Goal: Task Accomplishment & Management: Manage account settings

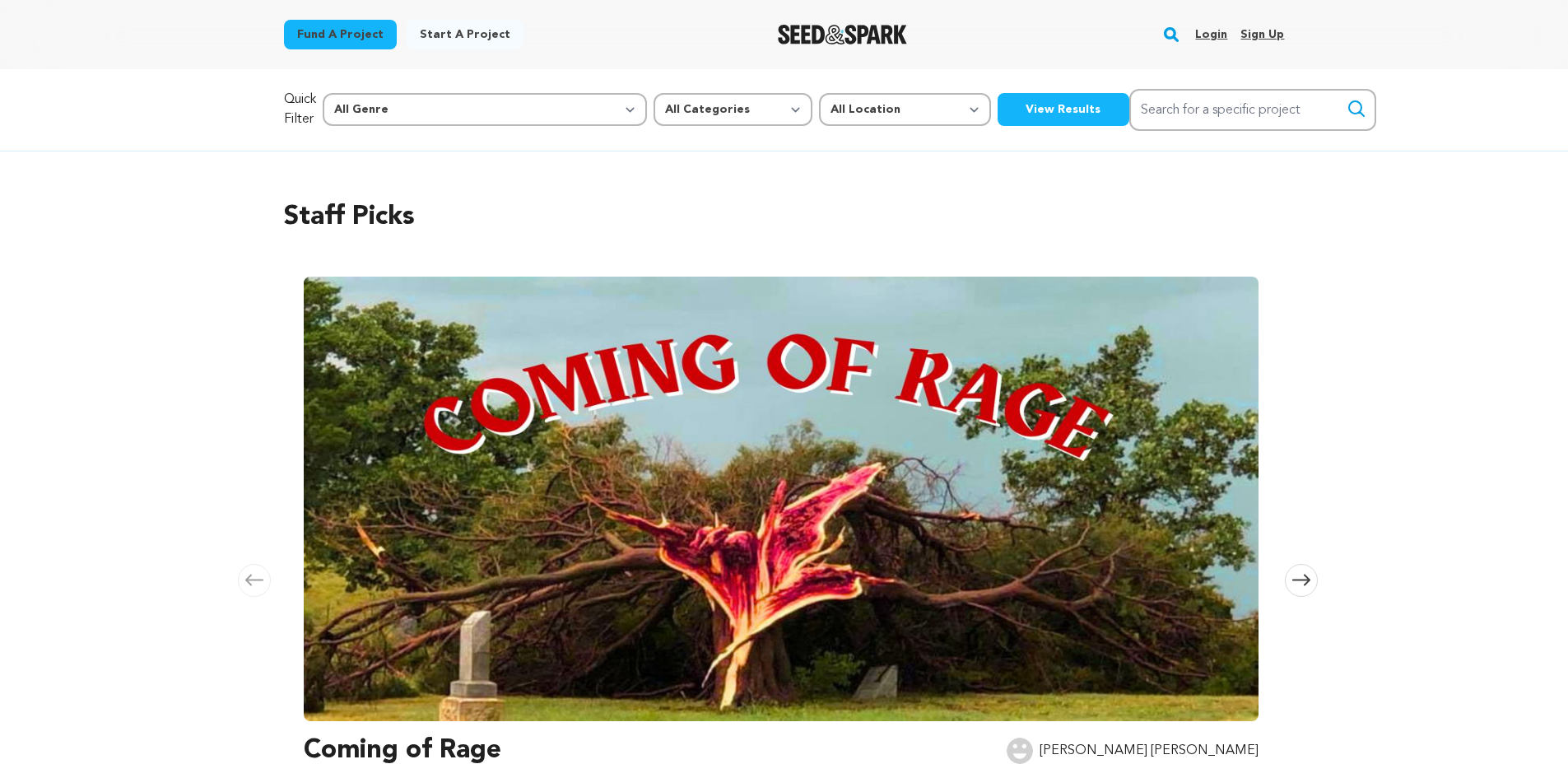
click at [1211, 37] on link "Login" at bounding box center [1211, 34] width 32 height 26
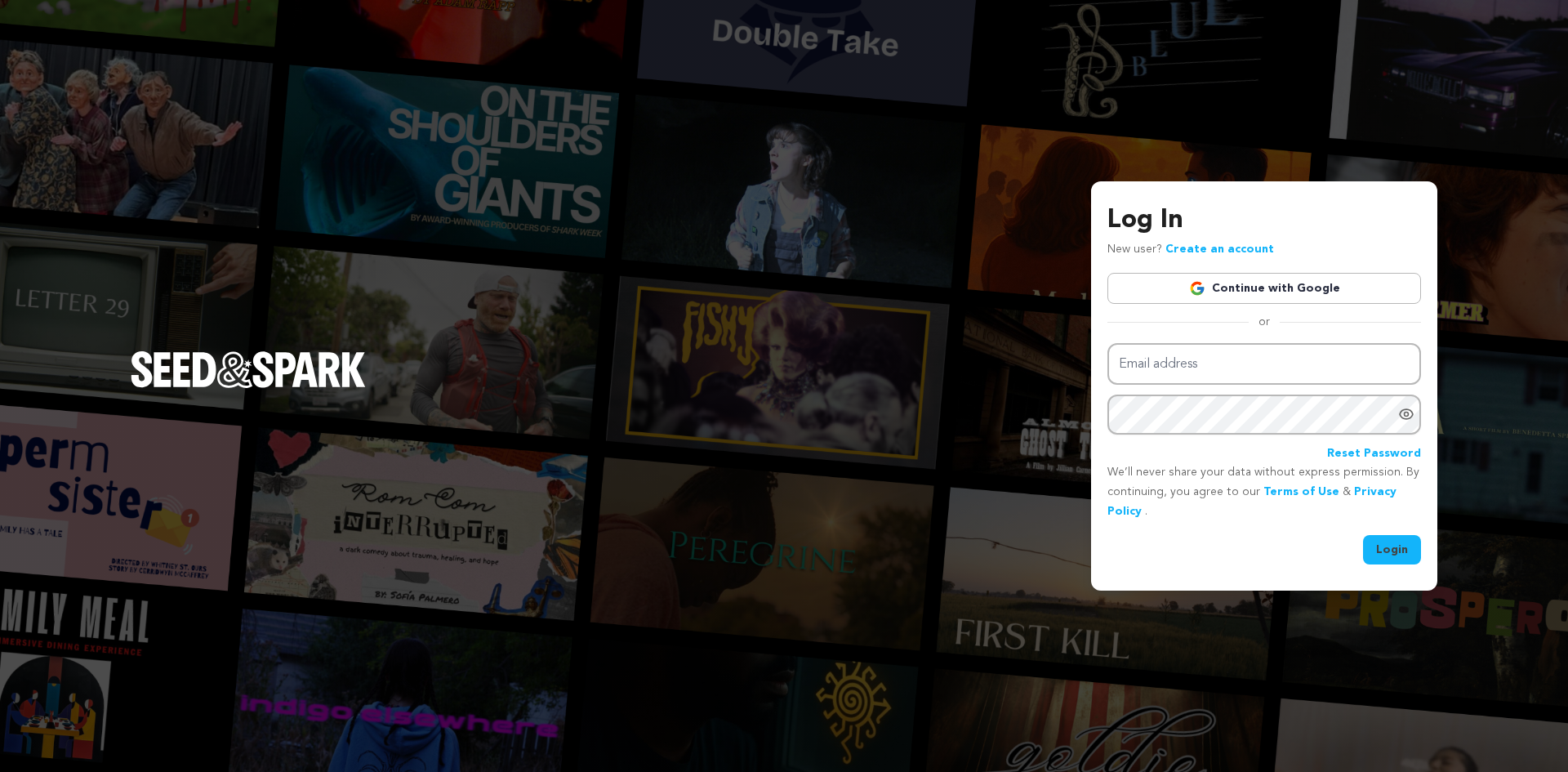
click at [1244, 286] on link "Continue with Google" at bounding box center [1264, 288] width 313 height 31
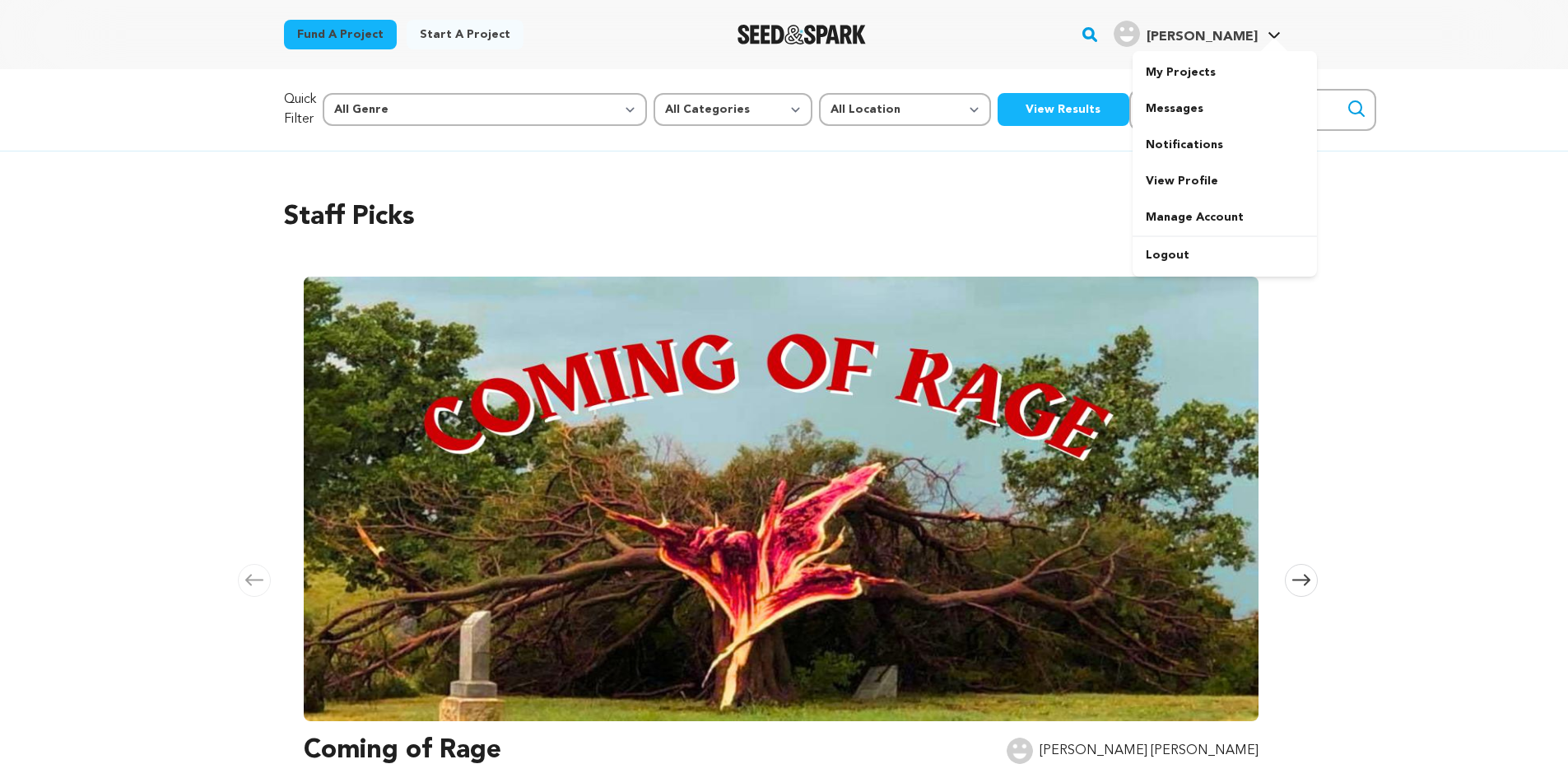
click at [1244, 30] on span "Bryce S." at bounding box center [1202, 37] width 111 height 14
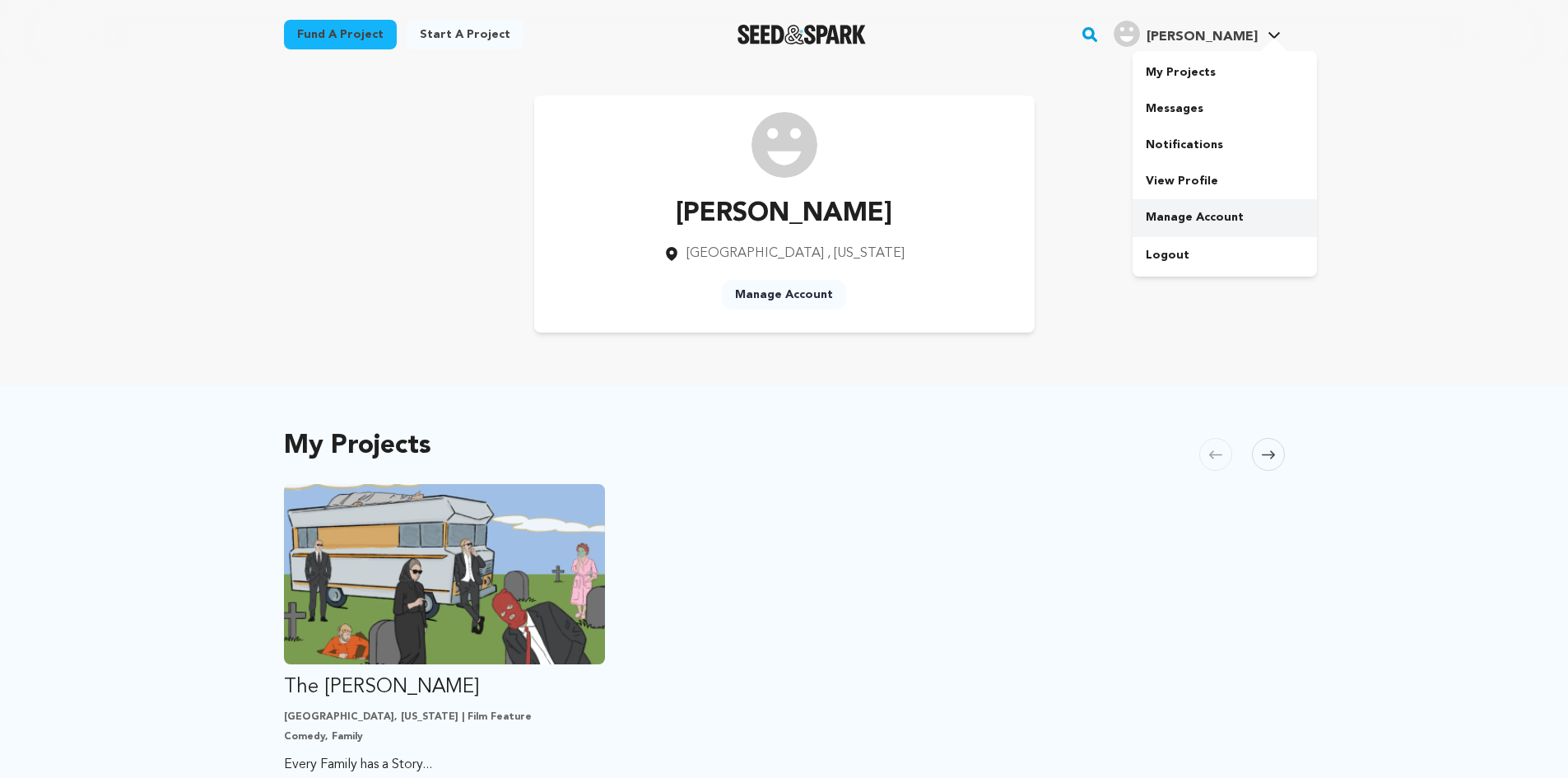
click at [1182, 210] on link "Manage Account" at bounding box center [1225, 217] width 184 height 36
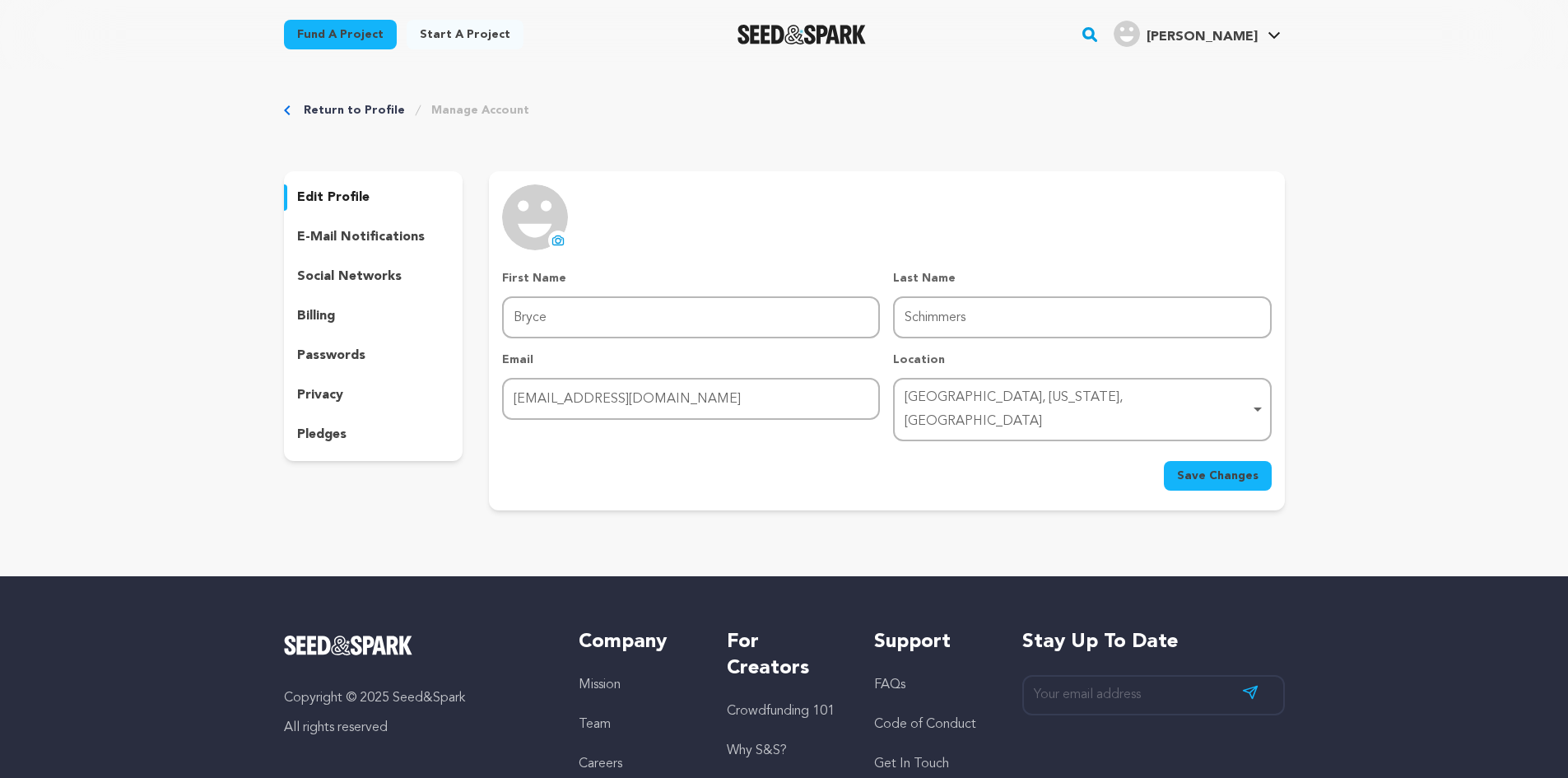
click at [560, 239] on icon at bounding box center [559, 241] width 7 height 5
click at [356, 108] on link "Return to Profile" at bounding box center [354, 109] width 102 height 16
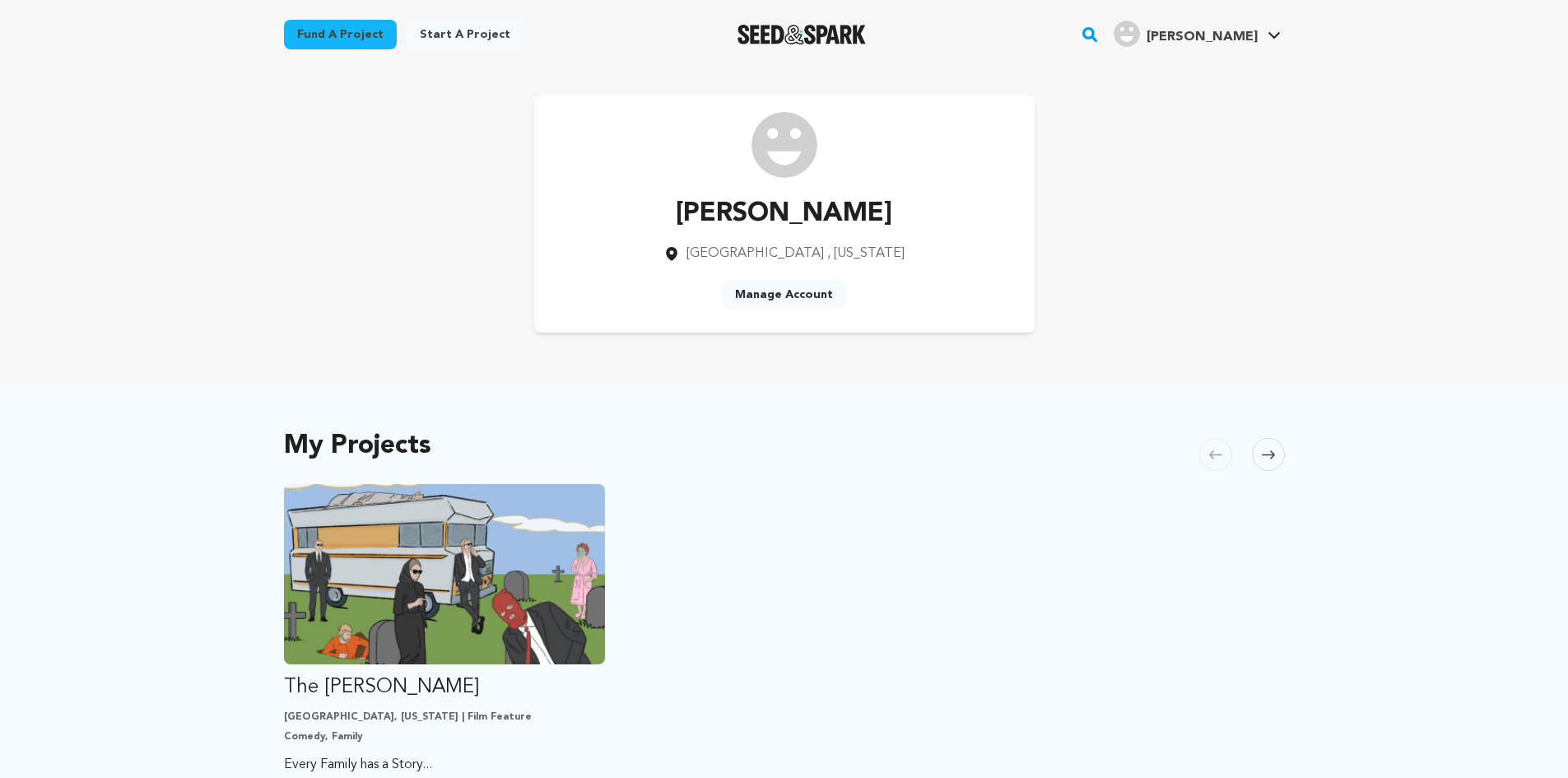
click at [789, 299] on link "Manage Account" at bounding box center [784, 295] width 124 height 30
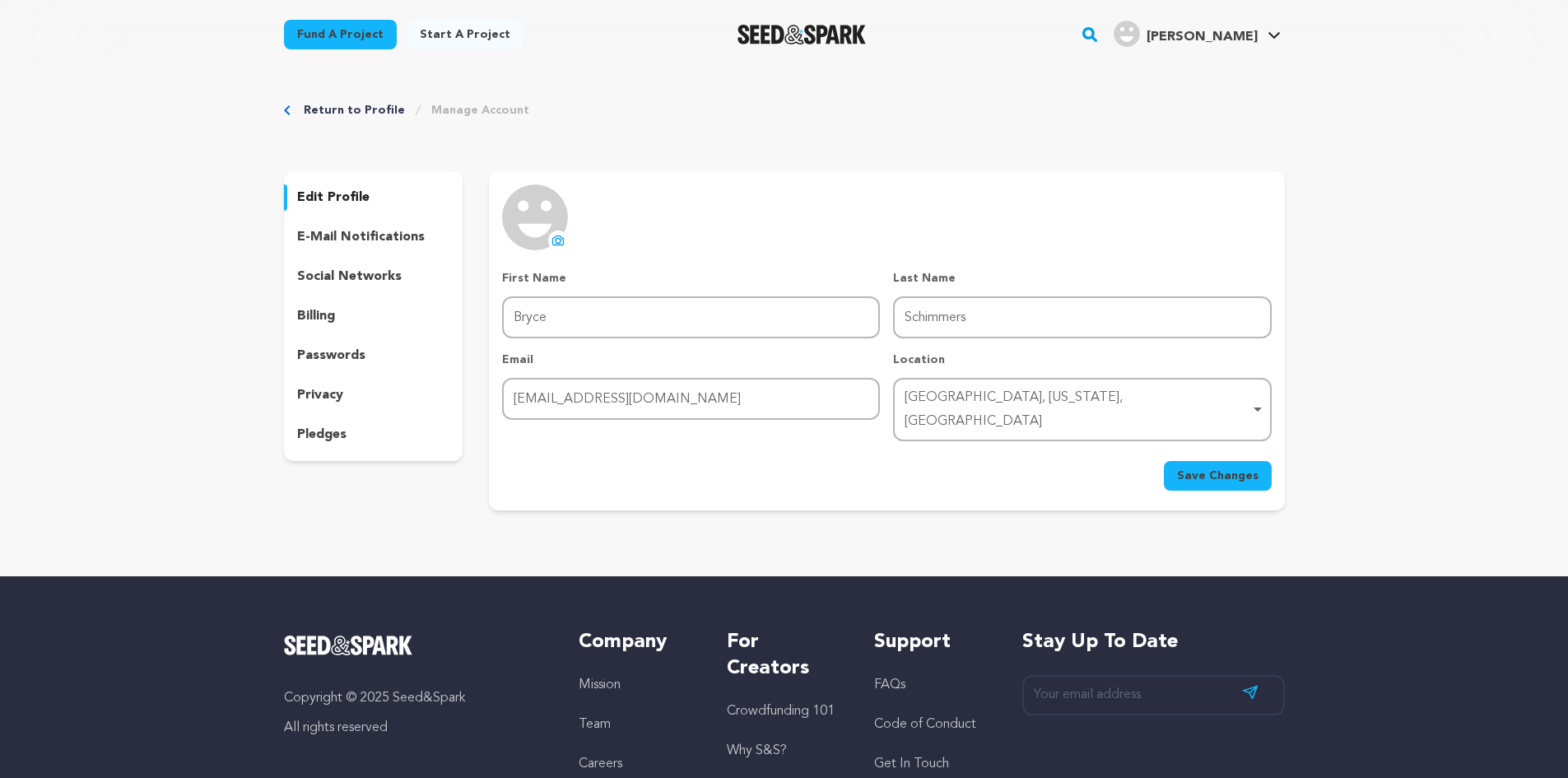
click at [328, 111] on link "Return to Profile" at bounding box center [354, 109] width 102 height 16
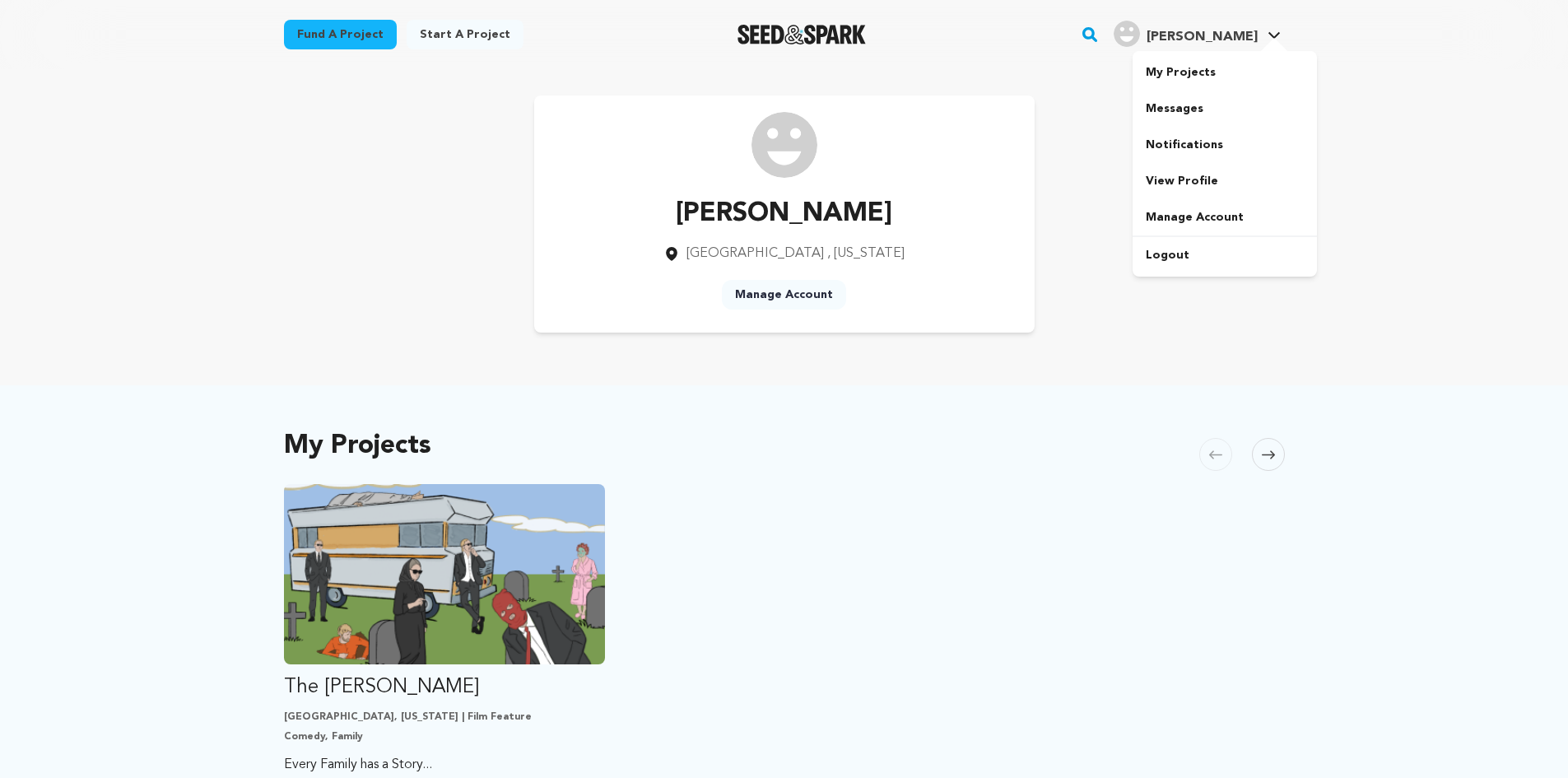
click at [1274, 34] on icon at bounding box center [1275, 35] width 14 height 9
click at [1209, 168] on link "View Profile" at bounding box center [1225, 180] width 184 height 36
click at [1187, 173] on link "View Profile" at bounding box center [1225, 180] width 184 height 36
click at [1268, 33] on icon at bounding box center [1275, 35] width 14 height 9
click at [1199, 78] on link "My Projects" at bounding box center [1225, 72] width 184 height 36
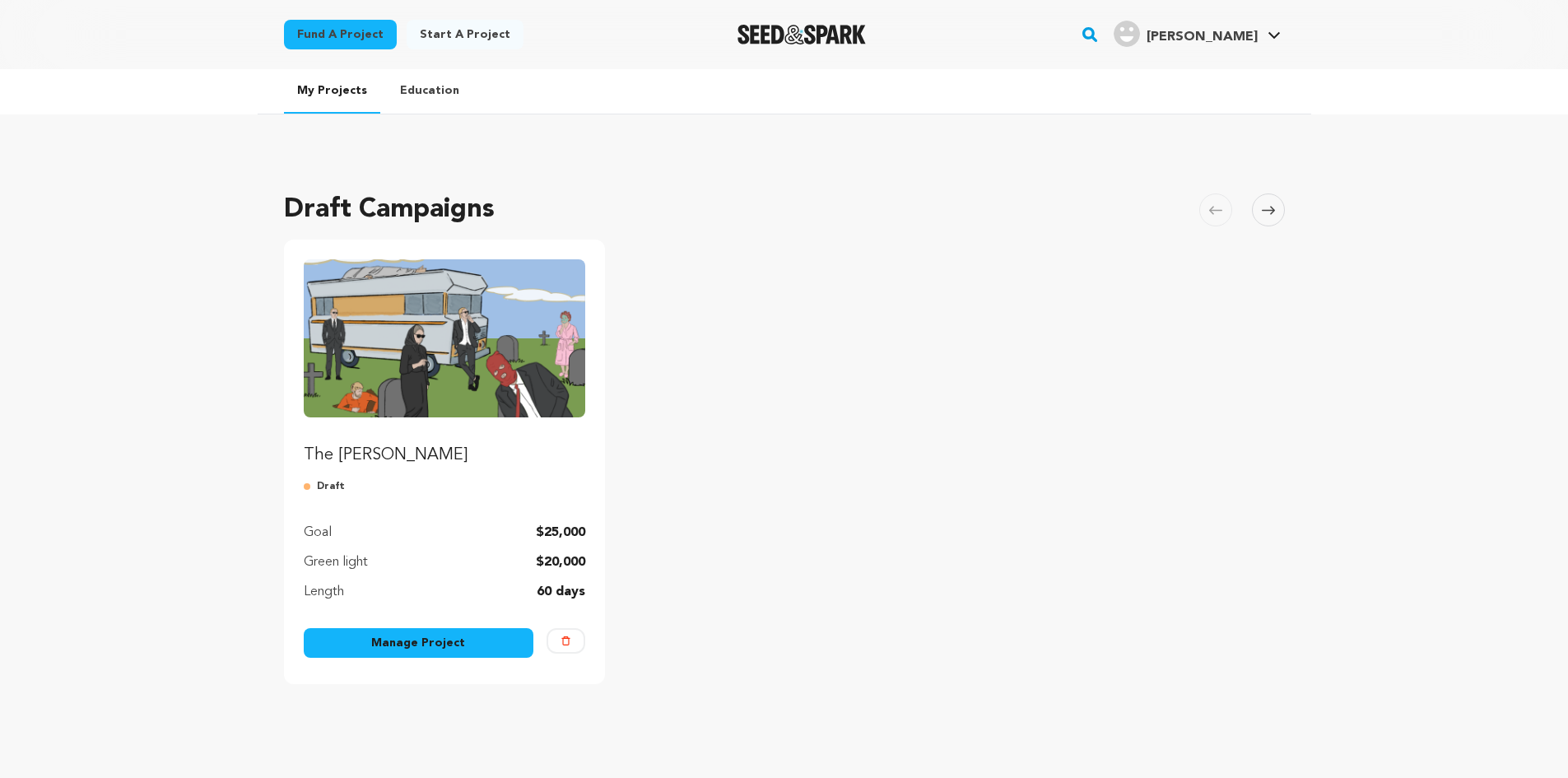
click at [425, 96] on link "Education" at bounding box center [430, 90] width 85 height 43
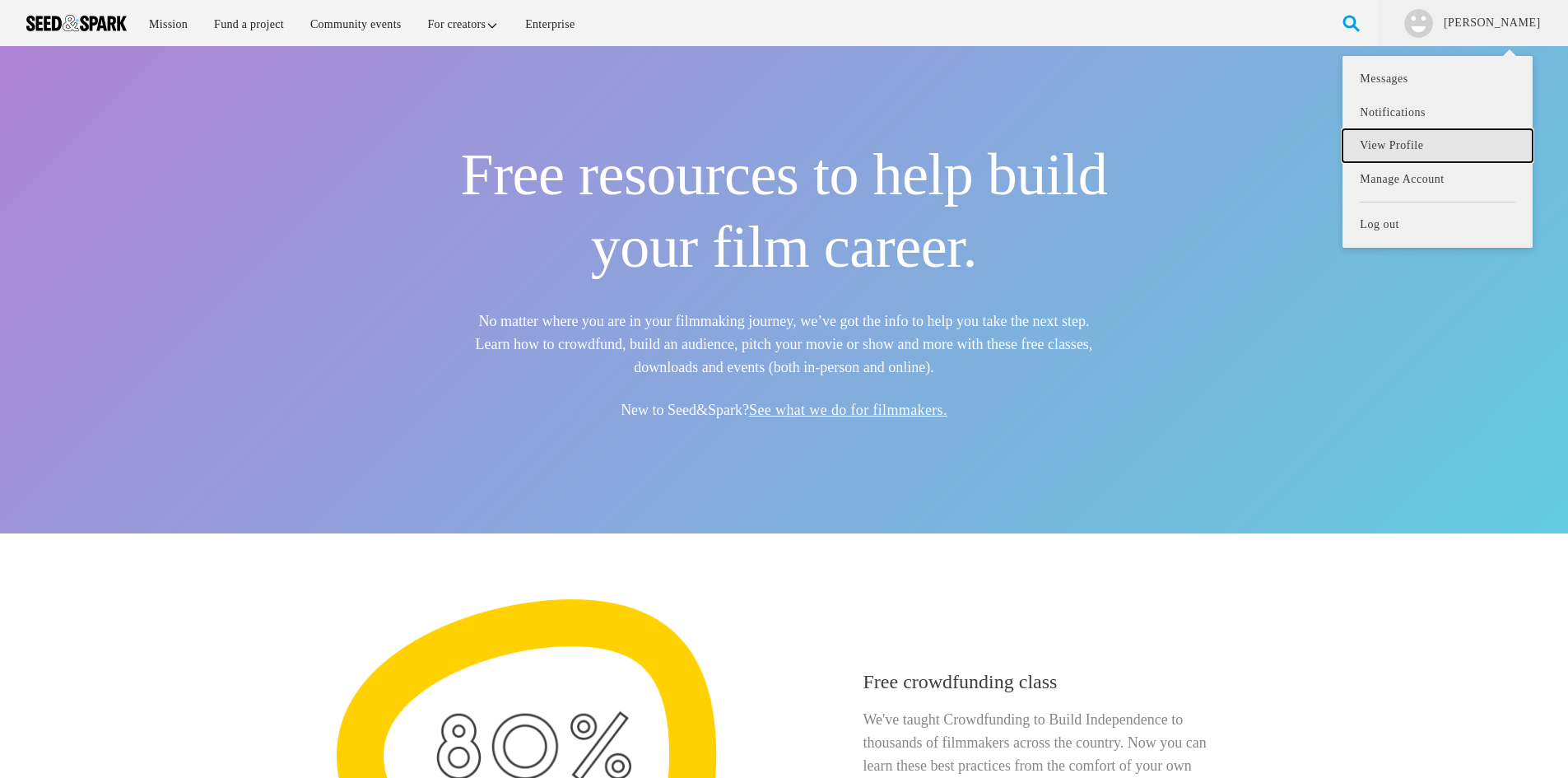
click at [1438, 152] on link "View Profile" at bounding box center [1437, 145] width 190 height 34
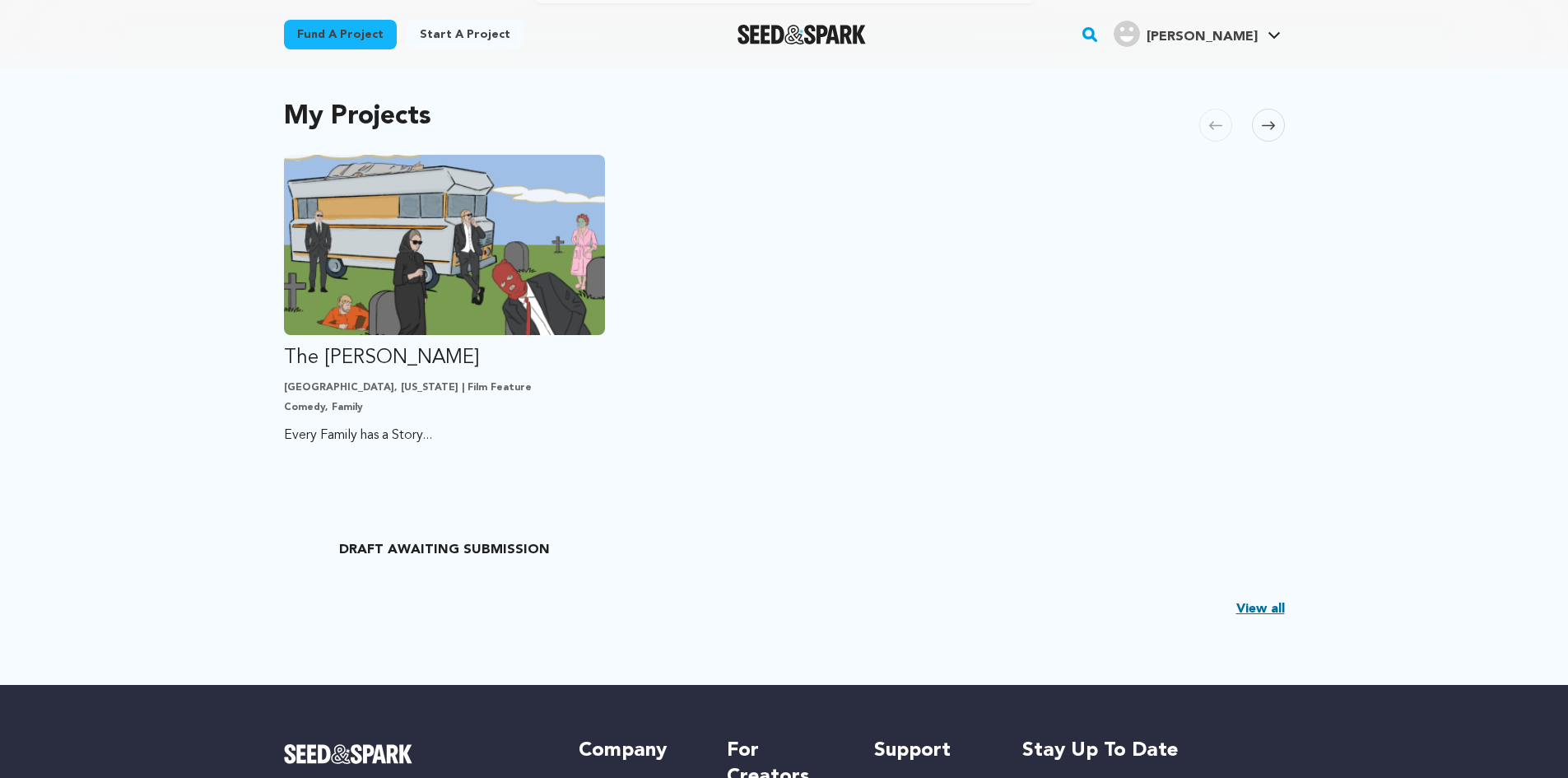
scroll to position [82, 0]
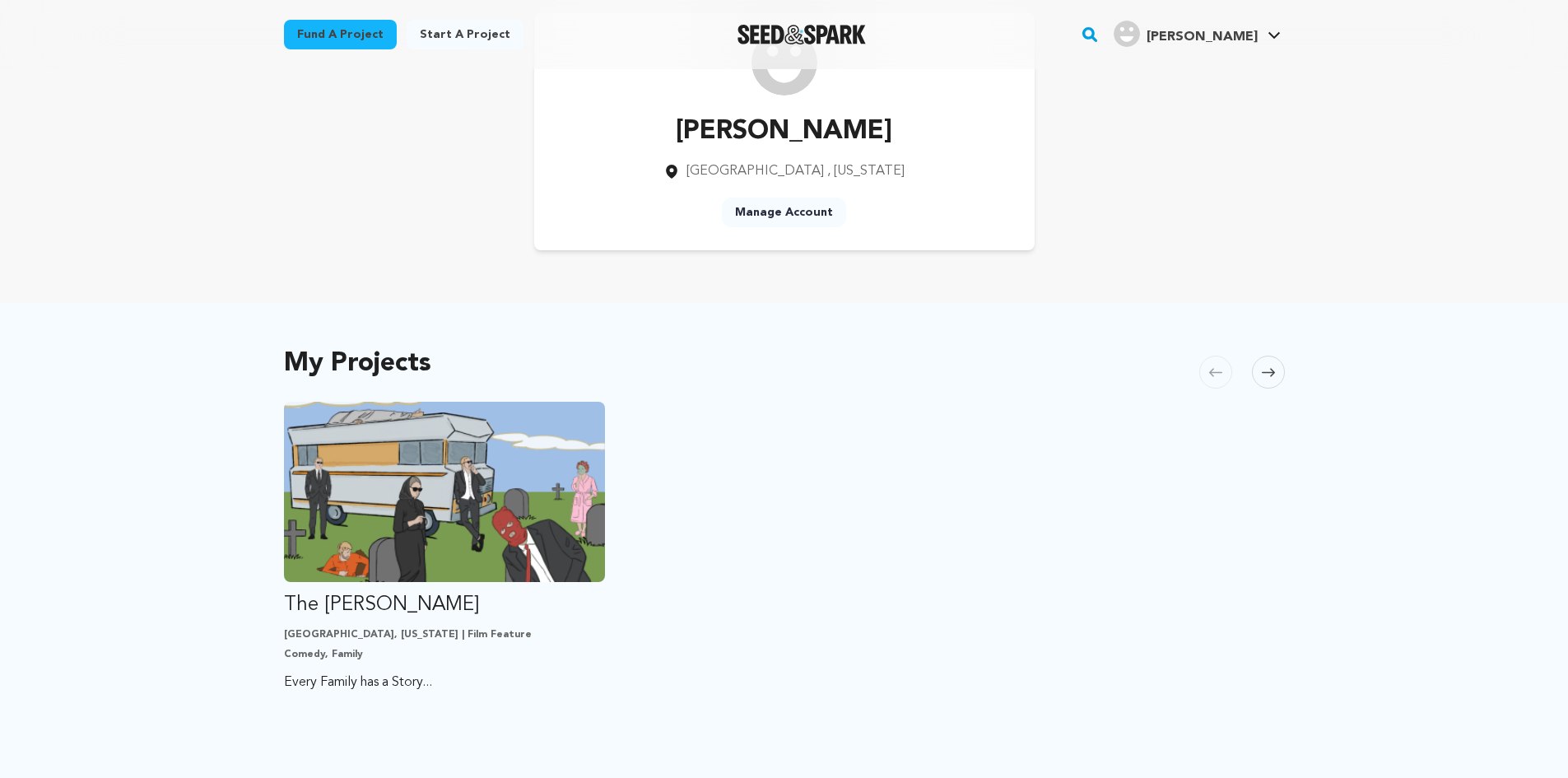
click at [811, 217] on link "Manage Account" at bounding box center [784, 212] width 124 height 30
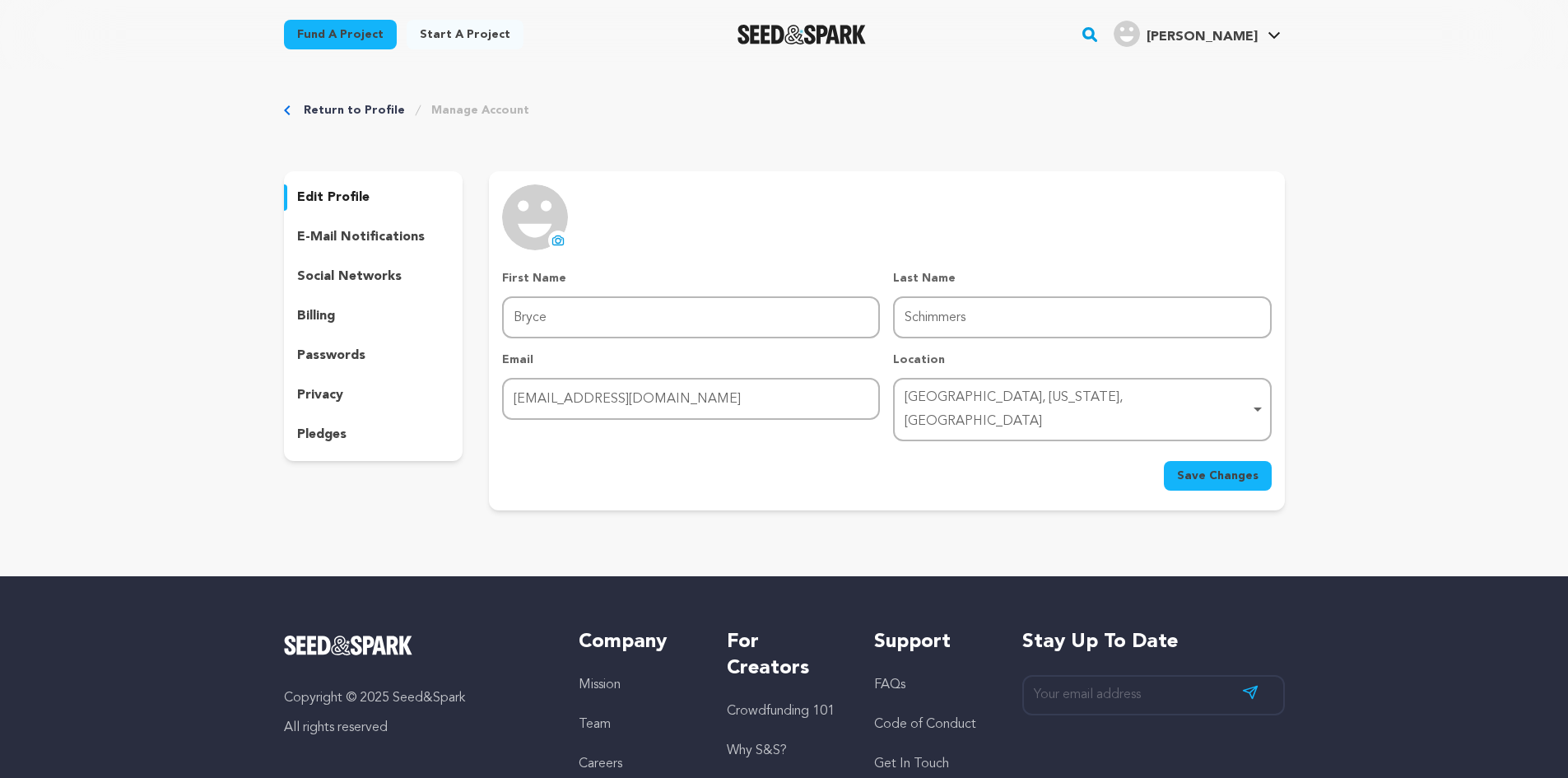
click at [337, 273] on p "social networks" at bounding box center [350, 276] width 105 height 19
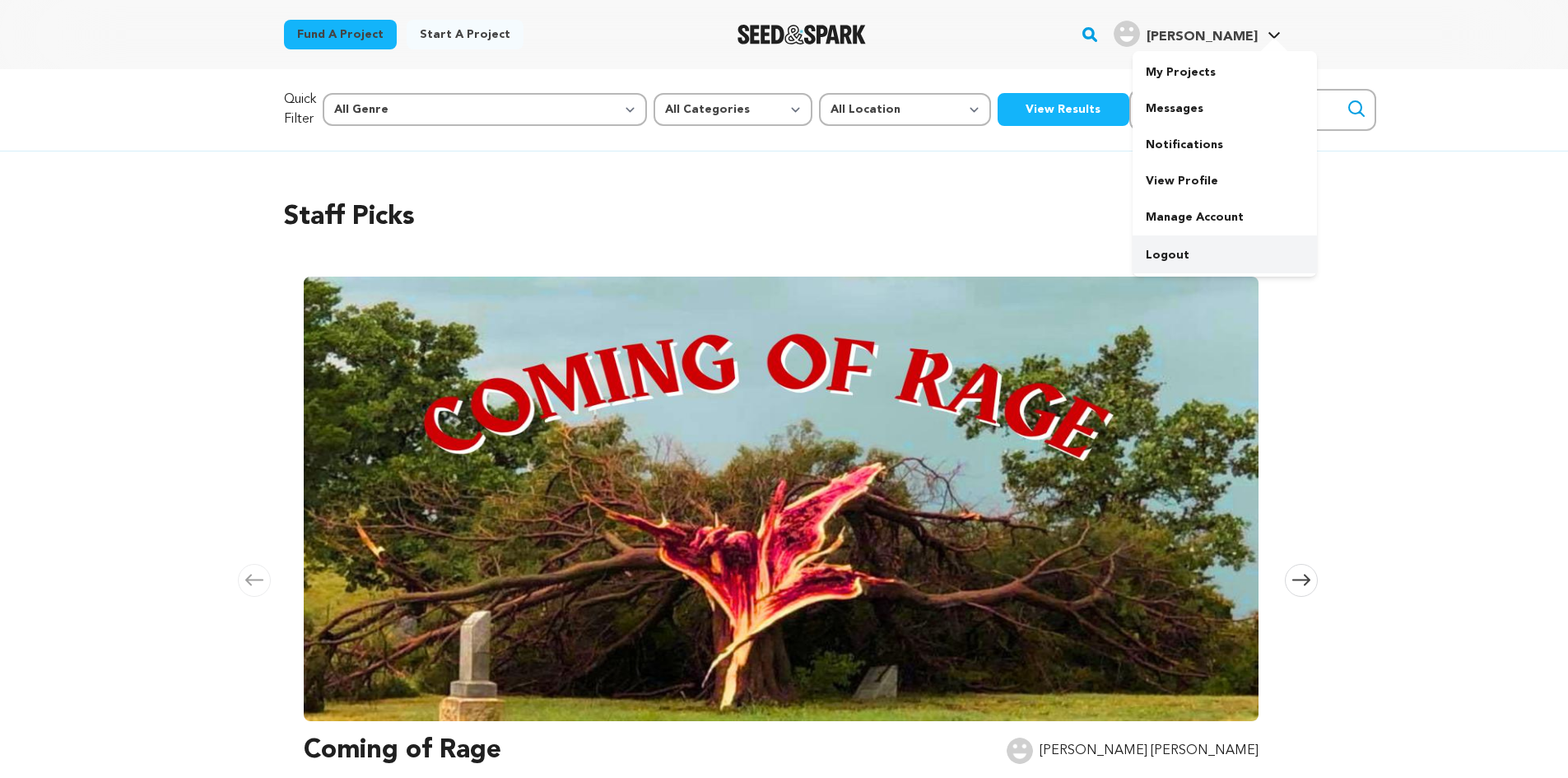
click at [1159, 258] on link "Logout" at bounding box center [1225, 255] width 184 height 36
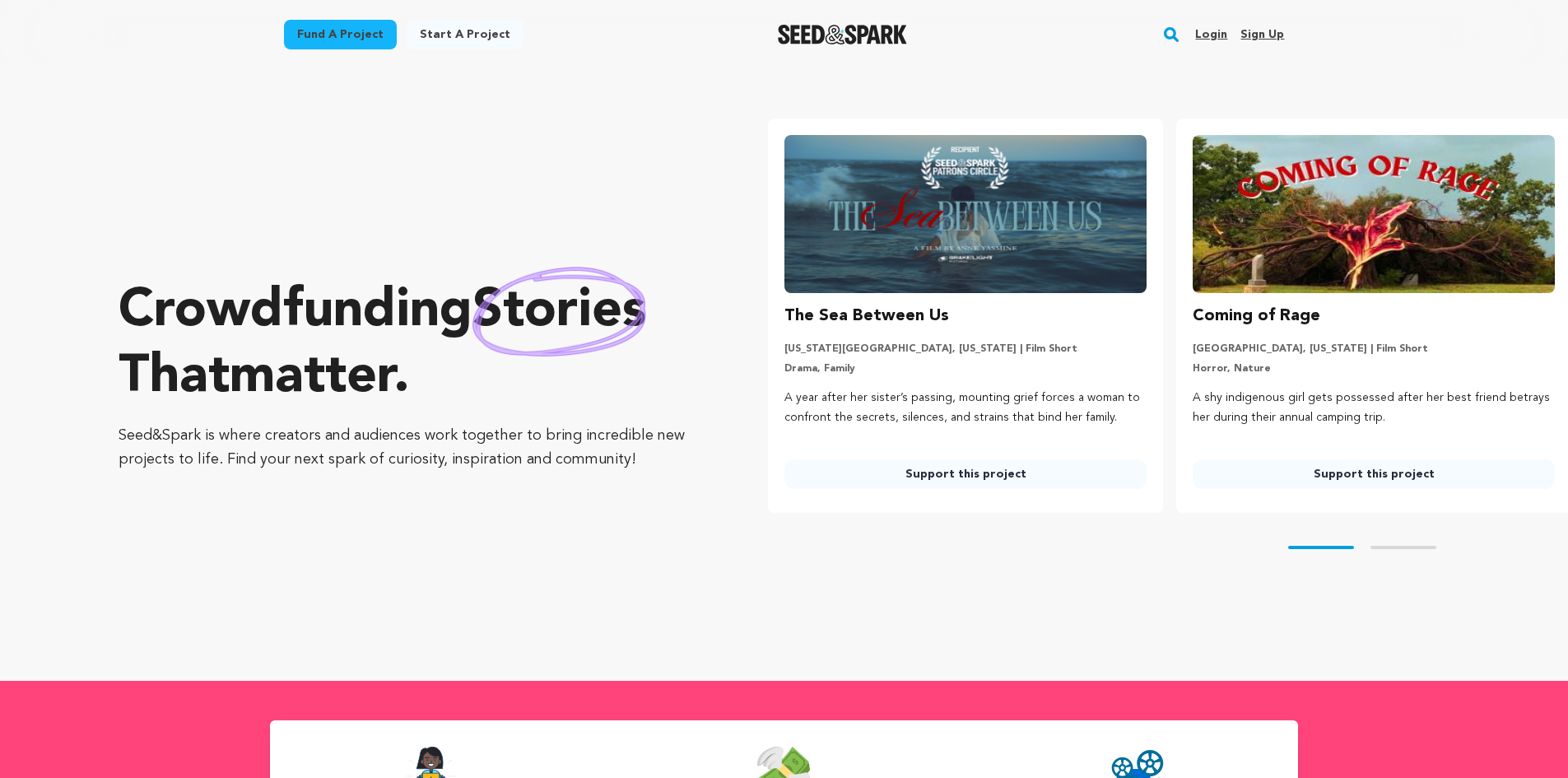
click at [1204, 30] on link "Login" at bounding box center [1211, 34] width 32 height 26
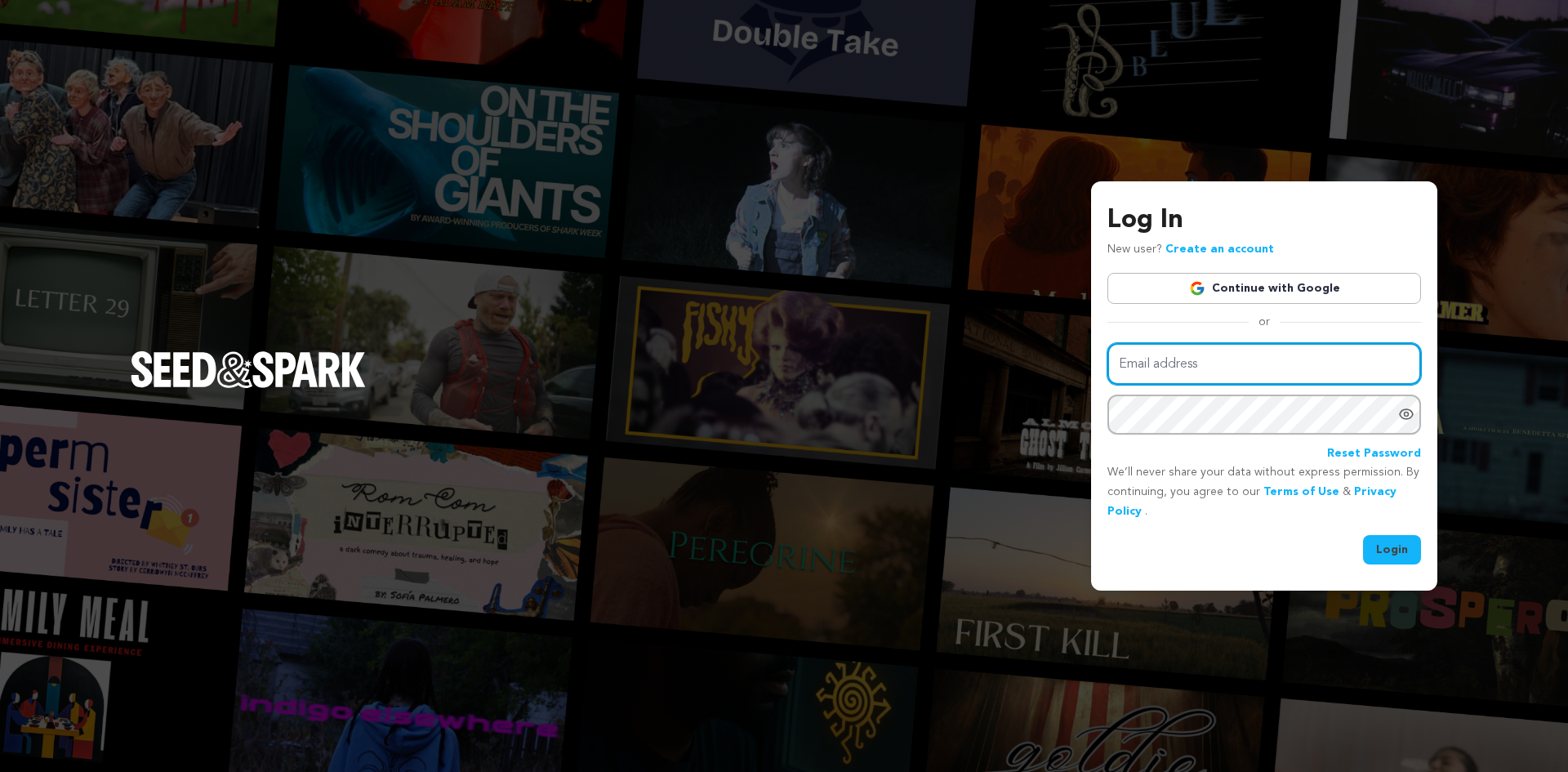
click at [1274, 365] on input "Email address" at bounding box center [1264, 363] width 313 height 41
click at [1292, 362] on input "bryceschimmers@gmail.com" at bounding box center [1264, 363] width 313 height 41
click at [1285, 366] on input "bschim123@icloud.com" at bounding box center [1264, 363] width 313 height 41
type input "bryceschimmers@gmail.com"
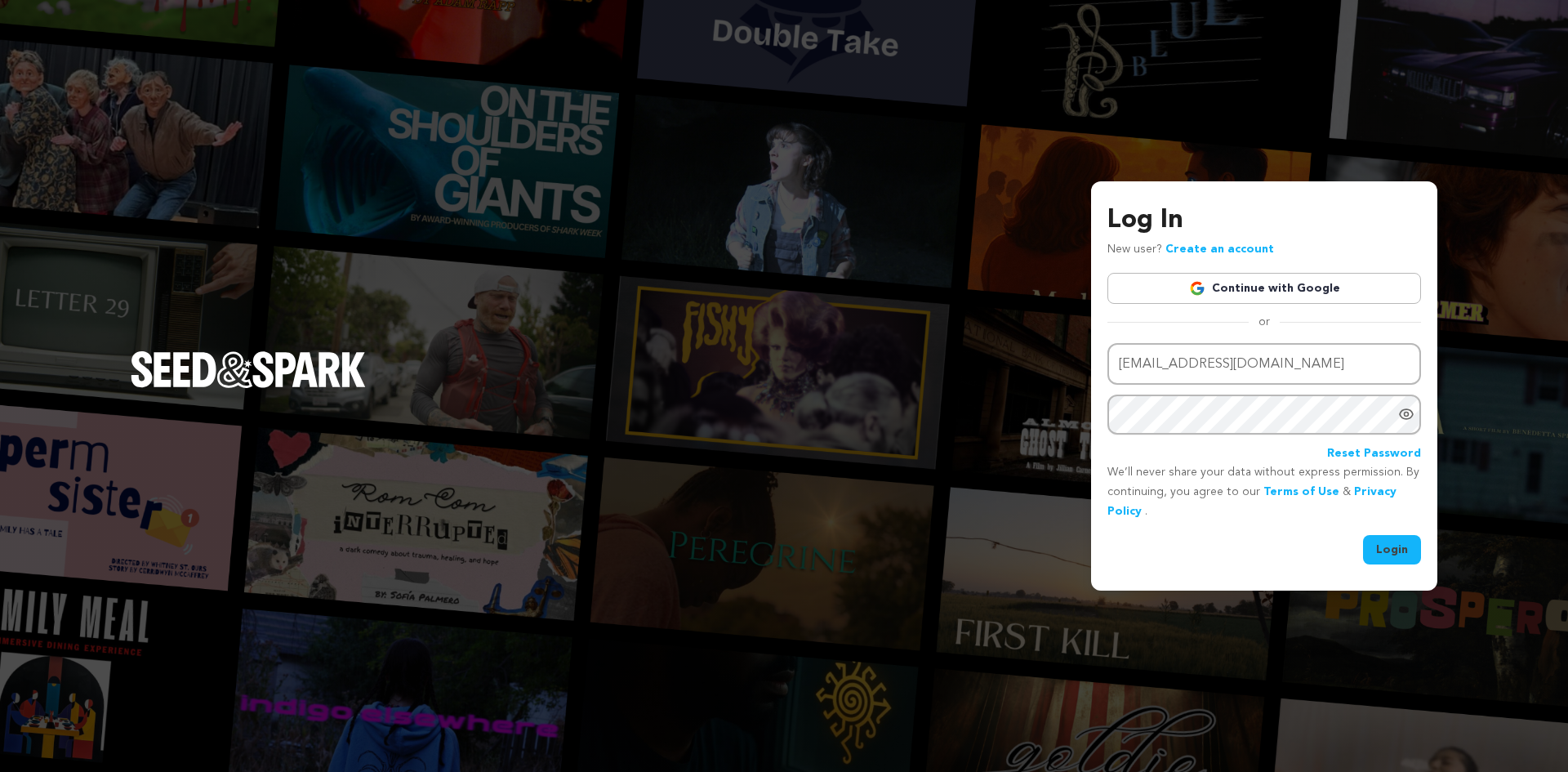
click at [1286, 283] on link "Continue with Google" at bounding box center [1264, 288] width 313 height 31
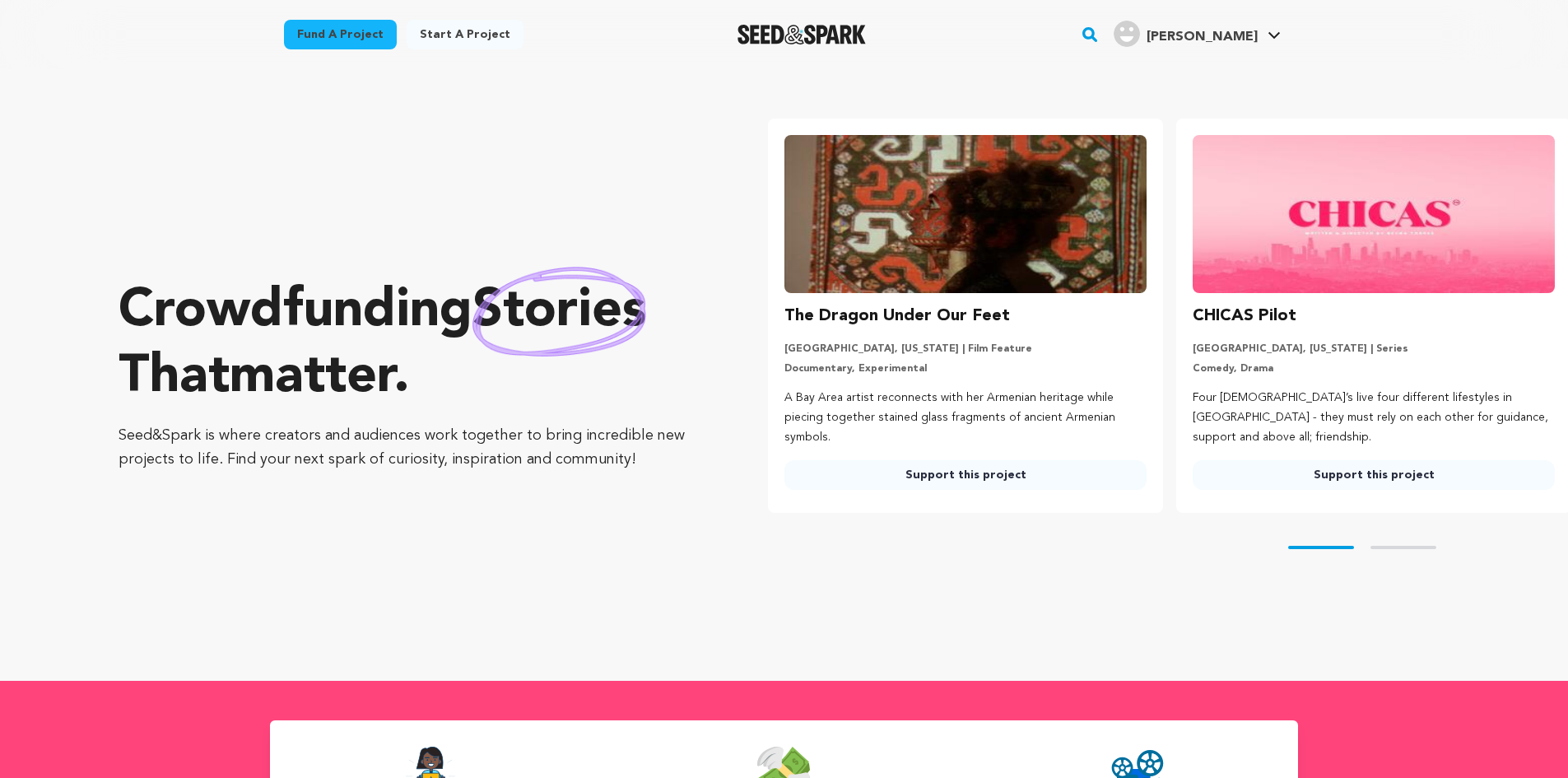
click at [1271, 37] on icon at bounding box center [1275, 35] width 14 height 9
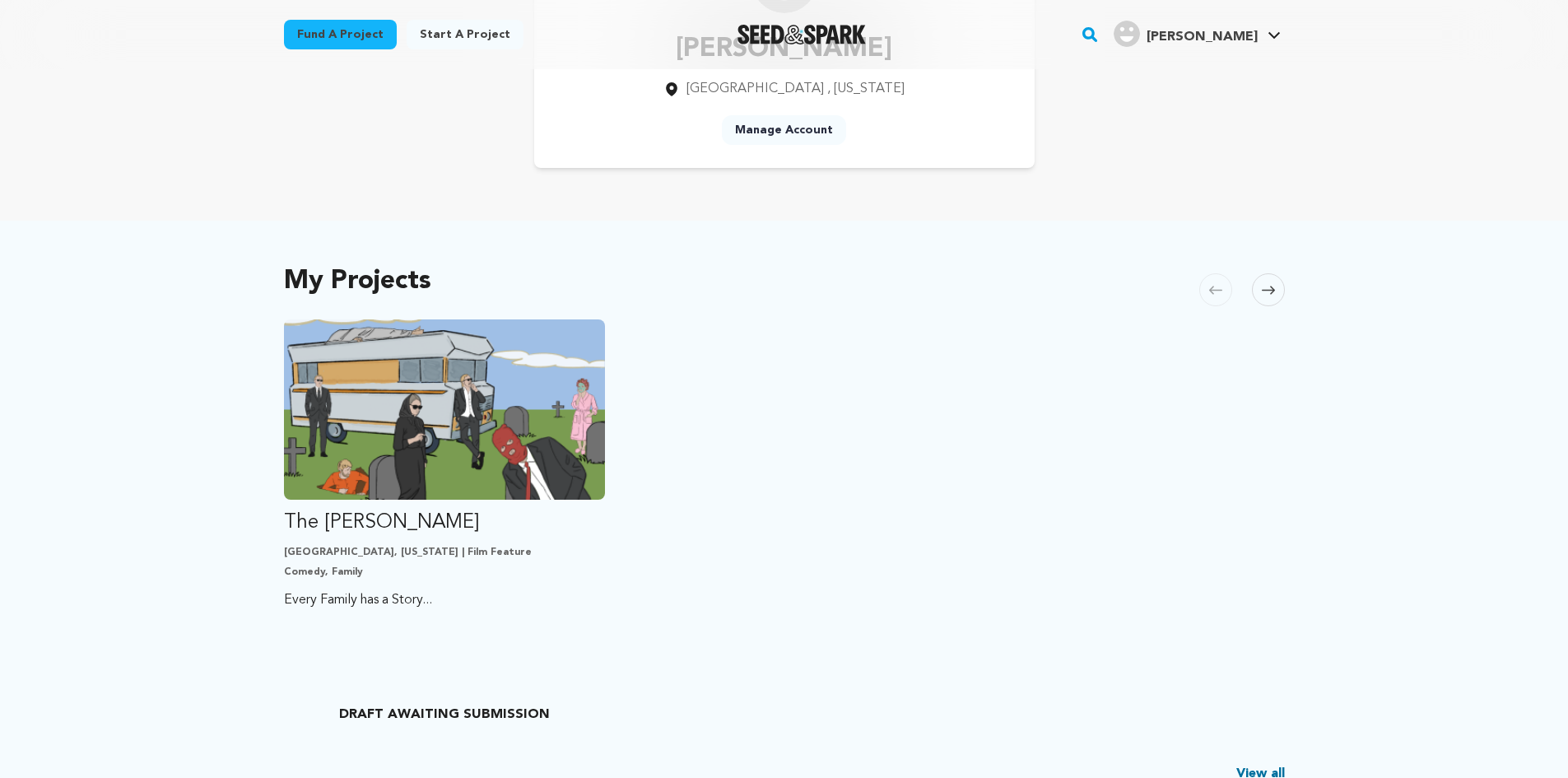
scroll to position [247, 0]
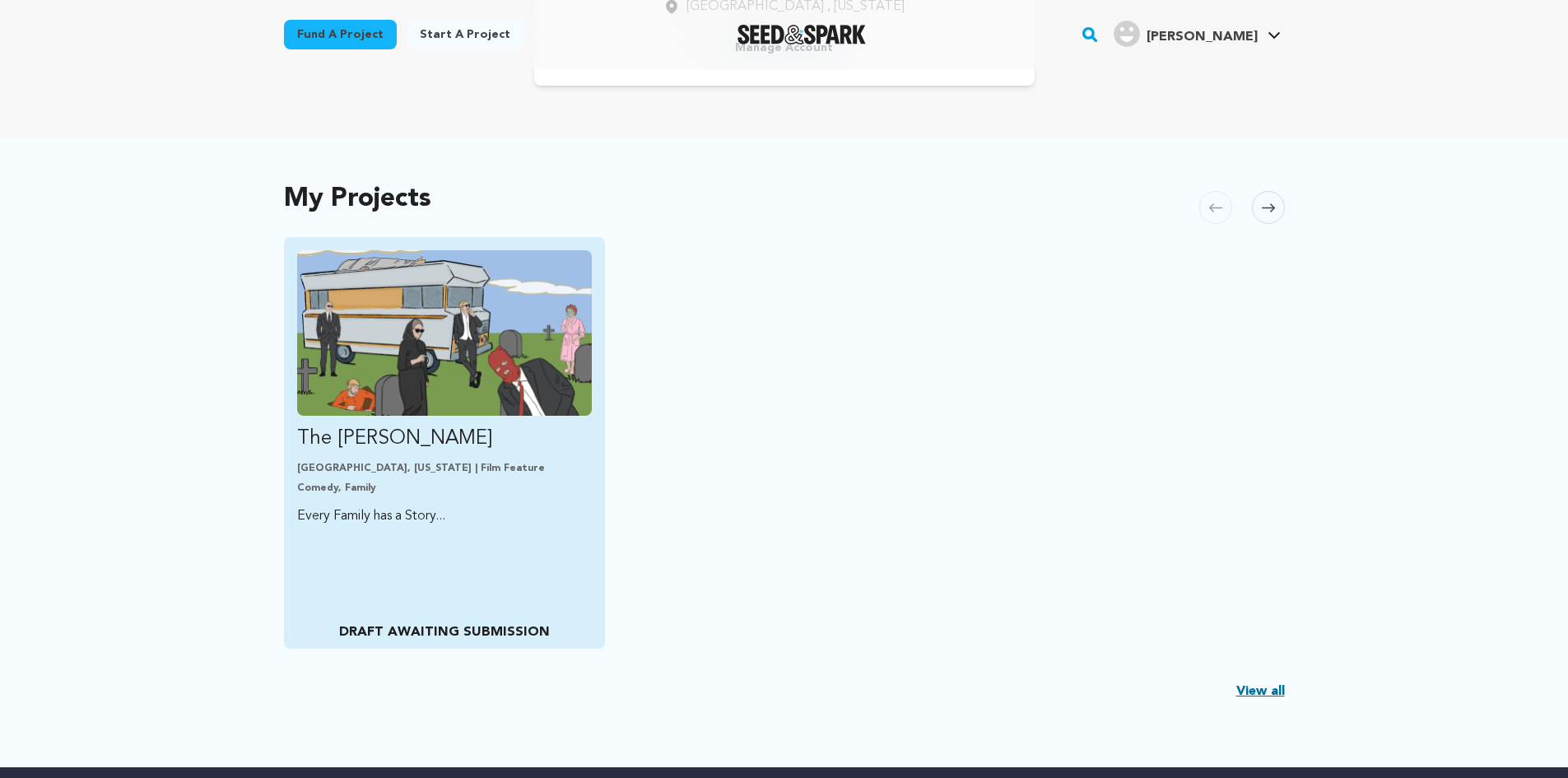
click at [440, 382] on img "Fund The Olsen Cannonball" at bounding box center [445, 332] width 295 height 166
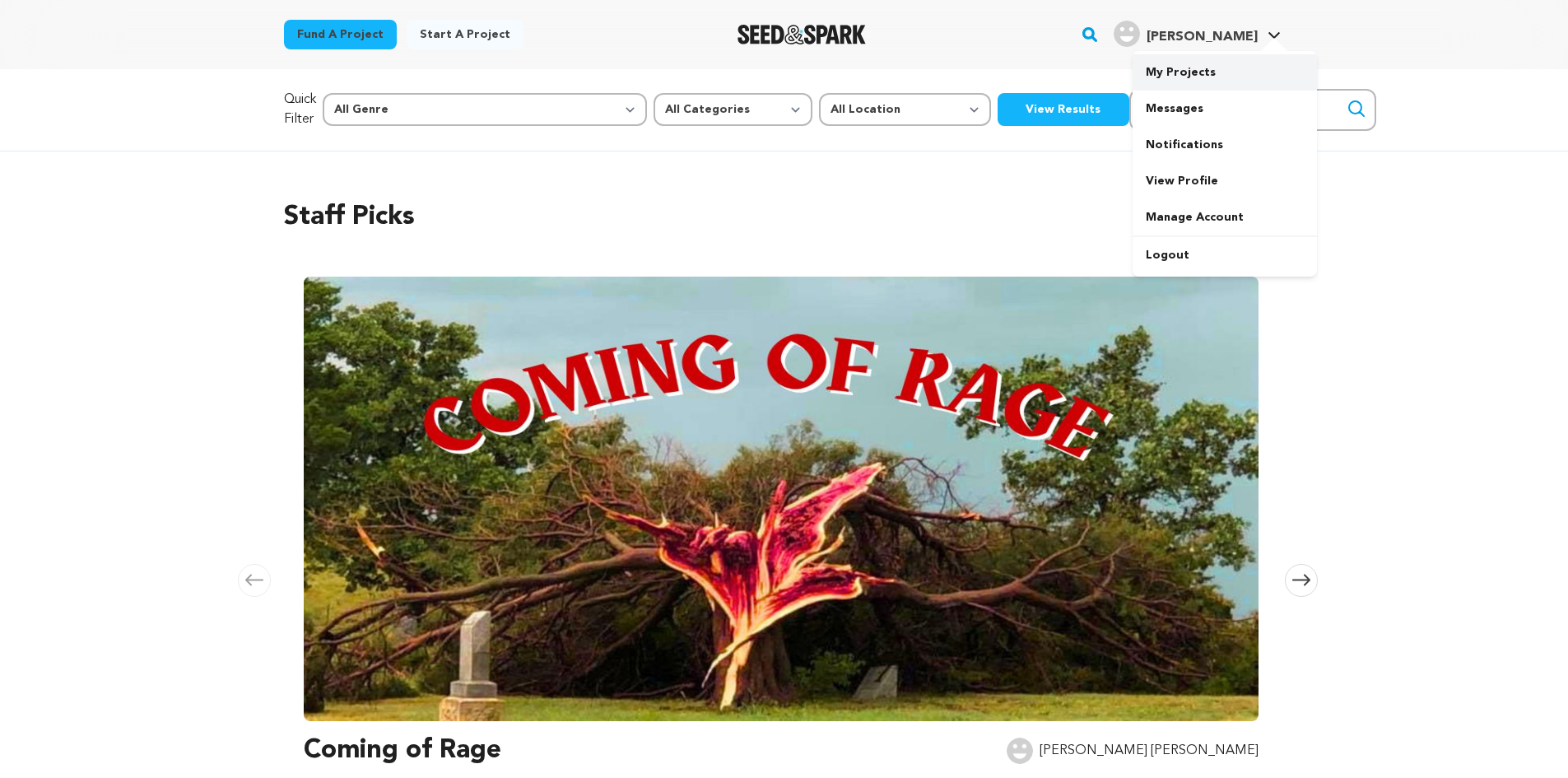
click at [1199, 70] on link "My Projects" at bounding box center [1225, 72] width 184 height 36
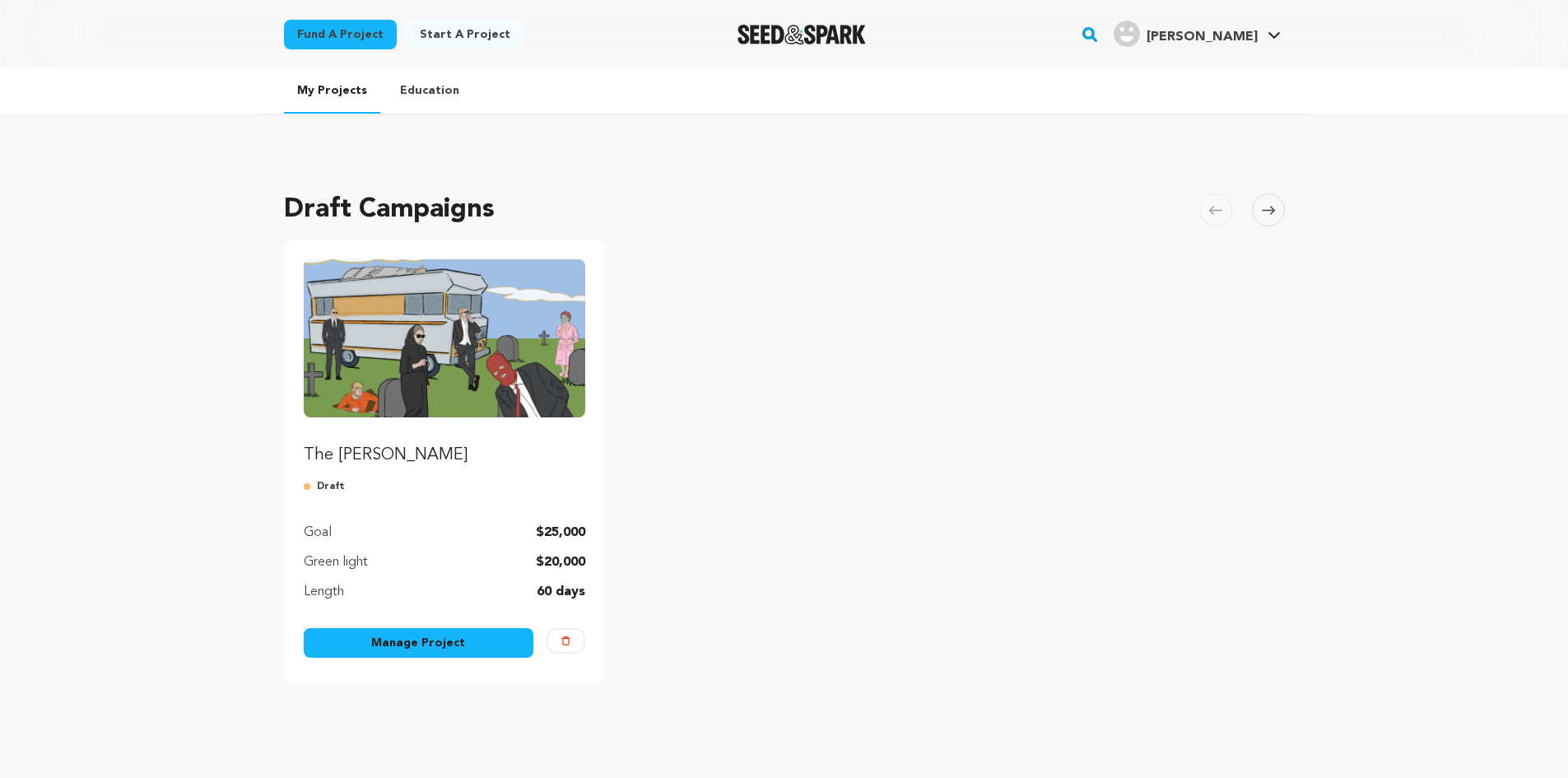
click at [457, 649] on link "Manage Project" at bounding box center [419, 643] width 231 height 30
